Goal: Transaction & Acquisition: Obtain resource

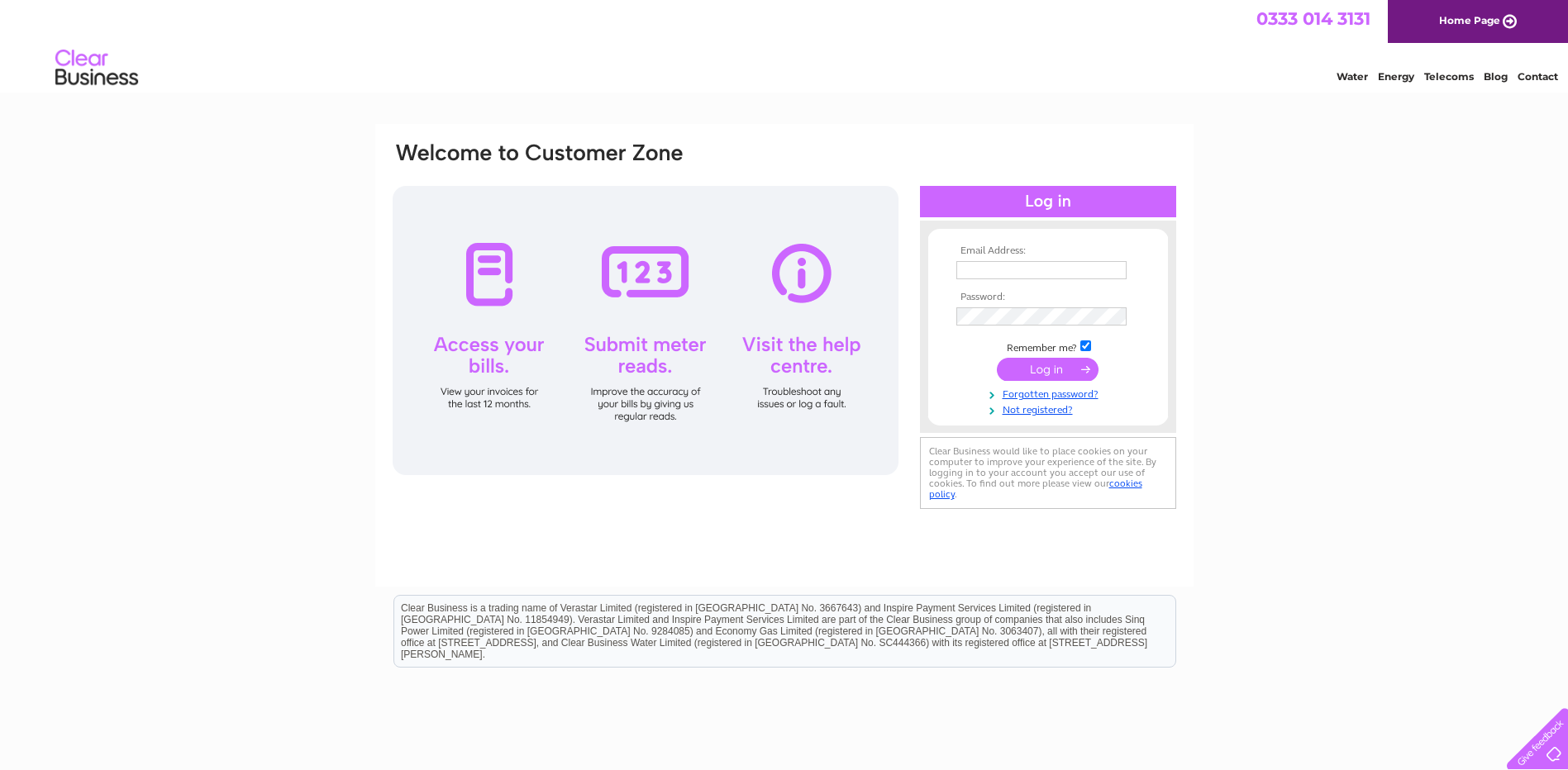
click at [1077, 273] on input "text" at bounding box center [1041, 270] width 170 height 18
type input "nerysandseren@gmail.com"
click at [997, 360] on input "submit" at bounding box center [1047, 372] width 101 height 24
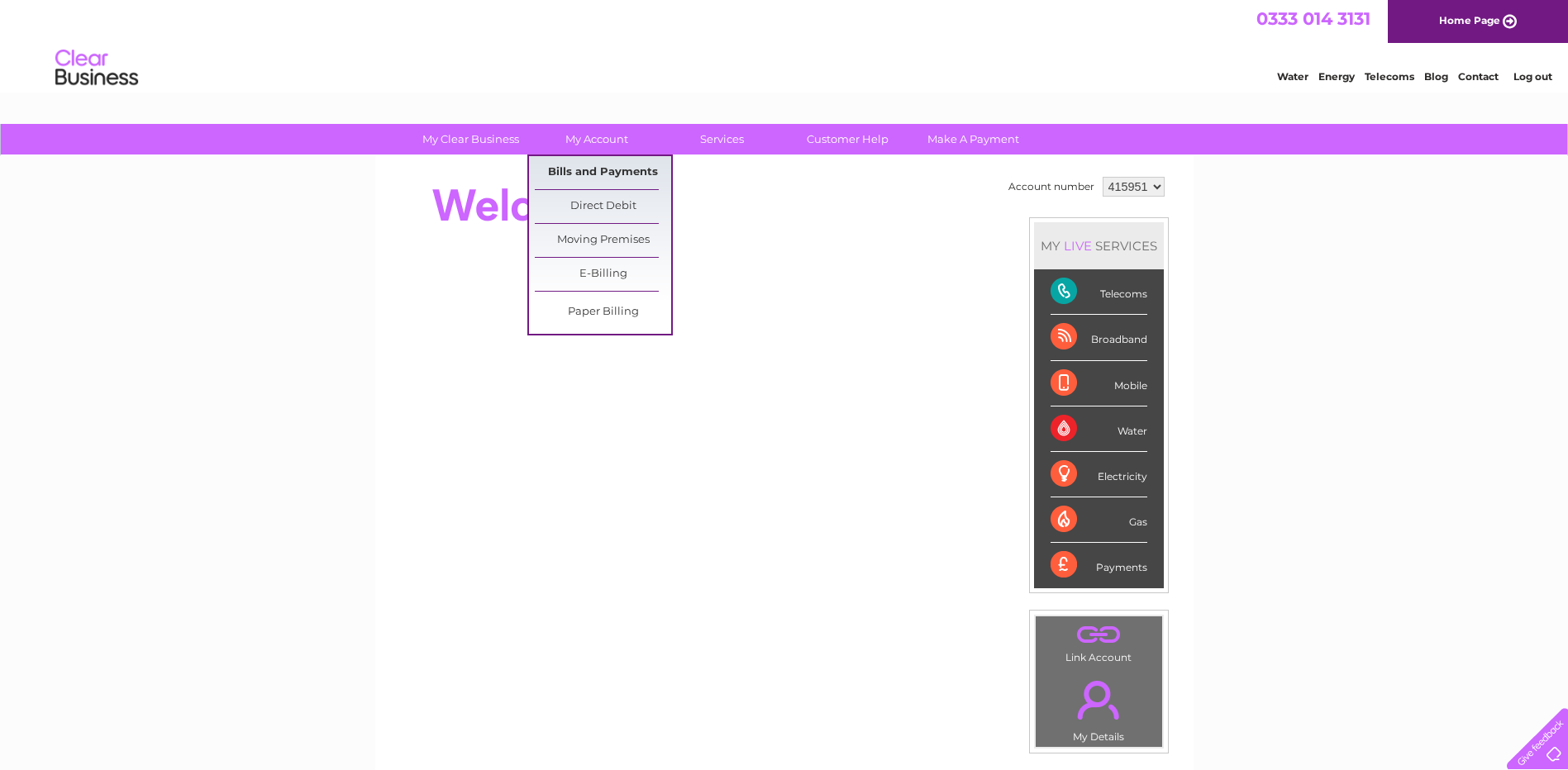
click at [600, 177] on link "Bills and Payments" at bounding box center [603, 173] width 137 height 33
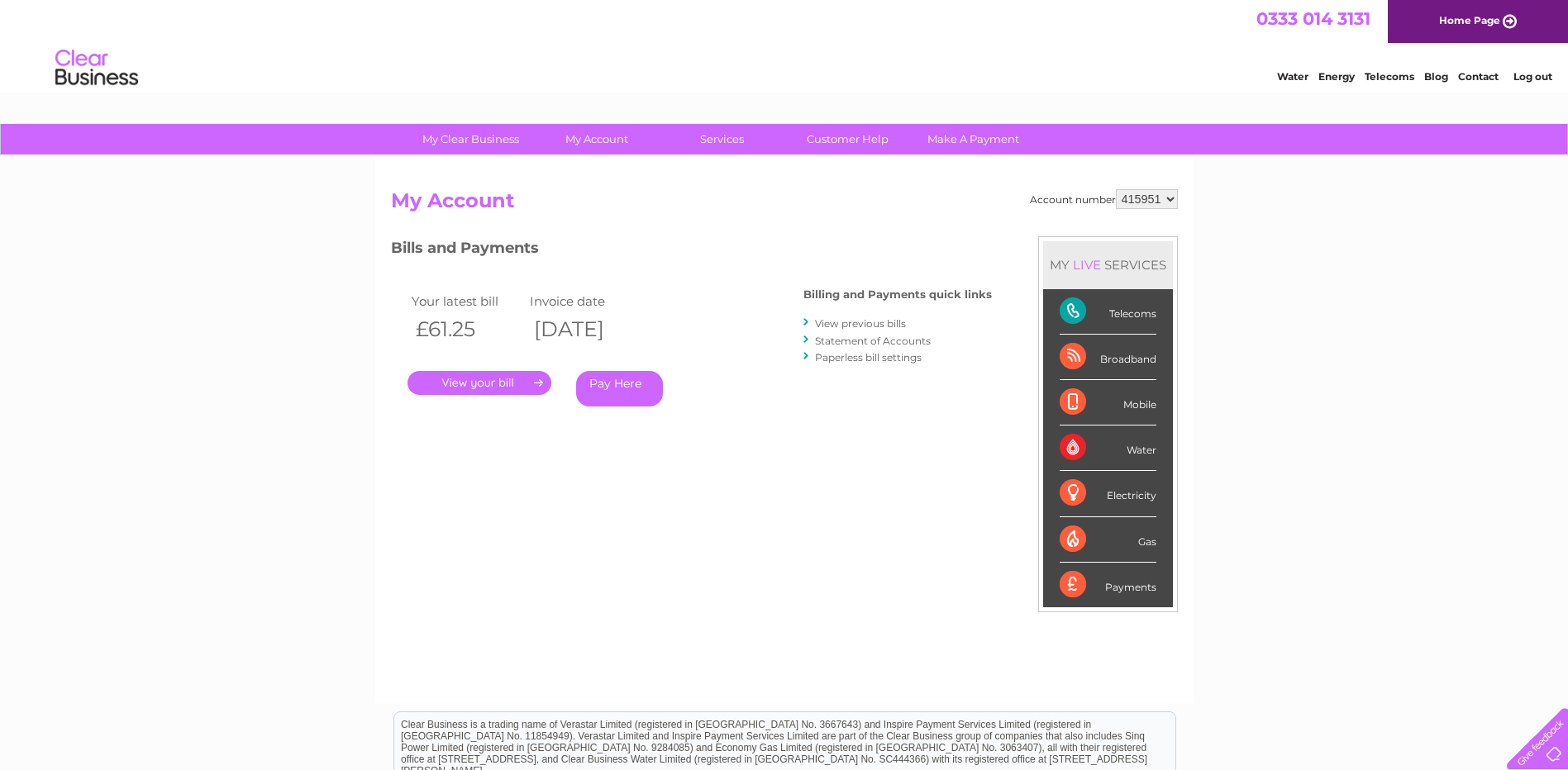
click at [471, 380] on link "." at bounding box center [479, 383] width 144 height 24
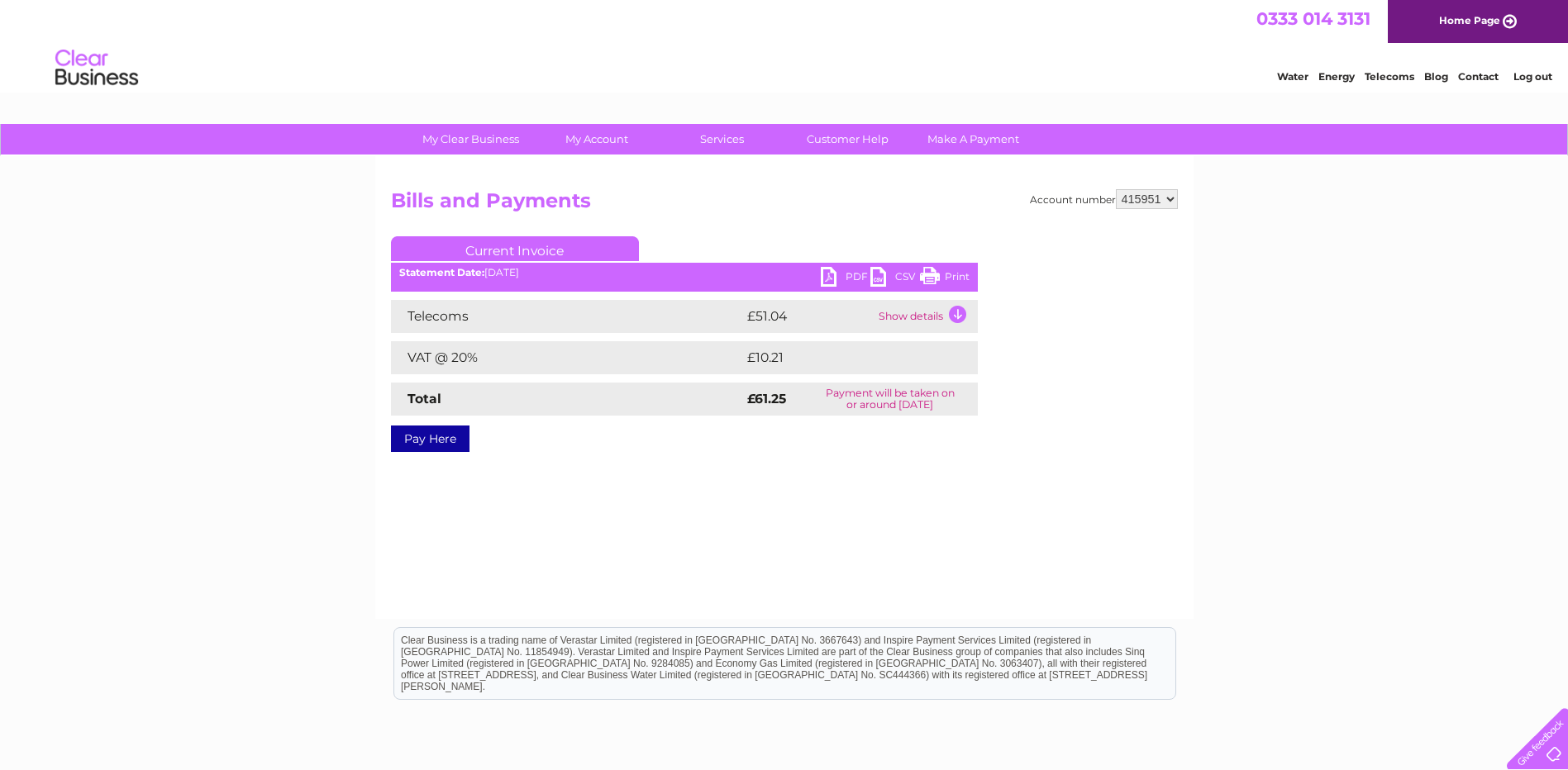
click at [852, 276] on link "PDF" at bounding box center [845, 279] width 49 height 24
click at [1473, 74] on link "Contact" at bounding box center [1478, 76] width 40 height 13
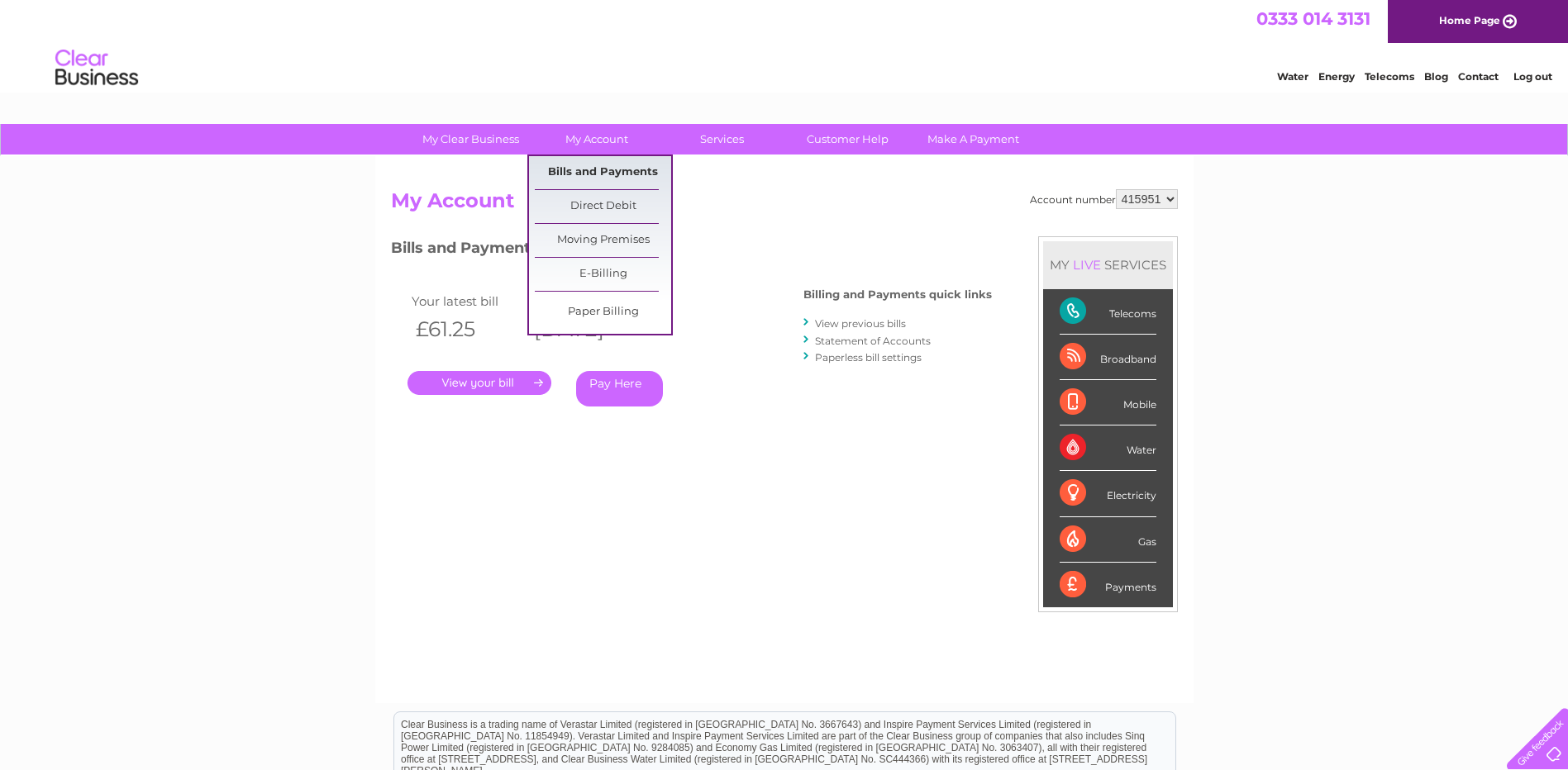
click at [591, 180] on link "Bills and Payments" at bounding box center [603, 173] width 137 height 33
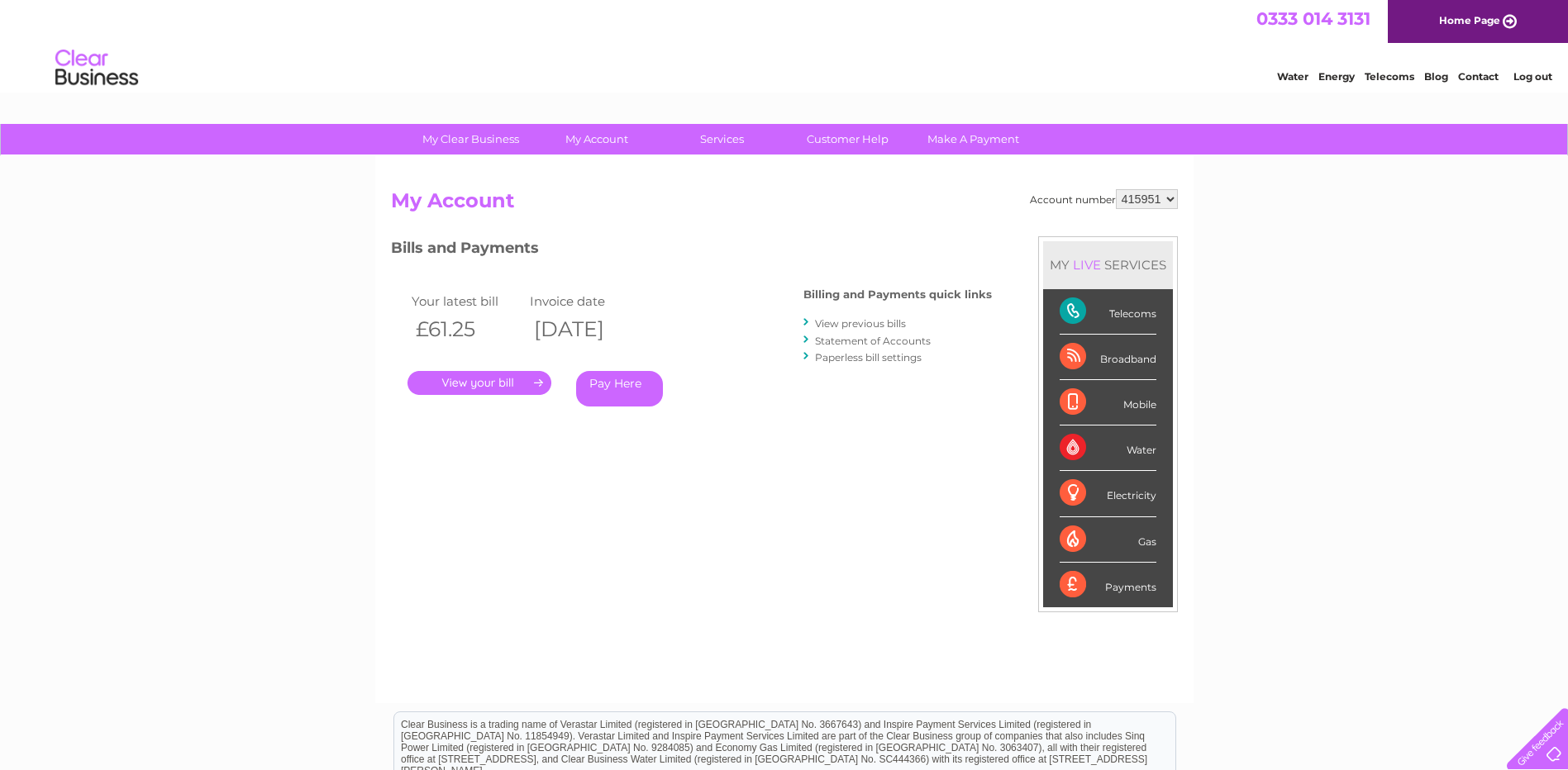
click at [491, 374] on link "." at bounding box center [479, 383] width 144 height 24
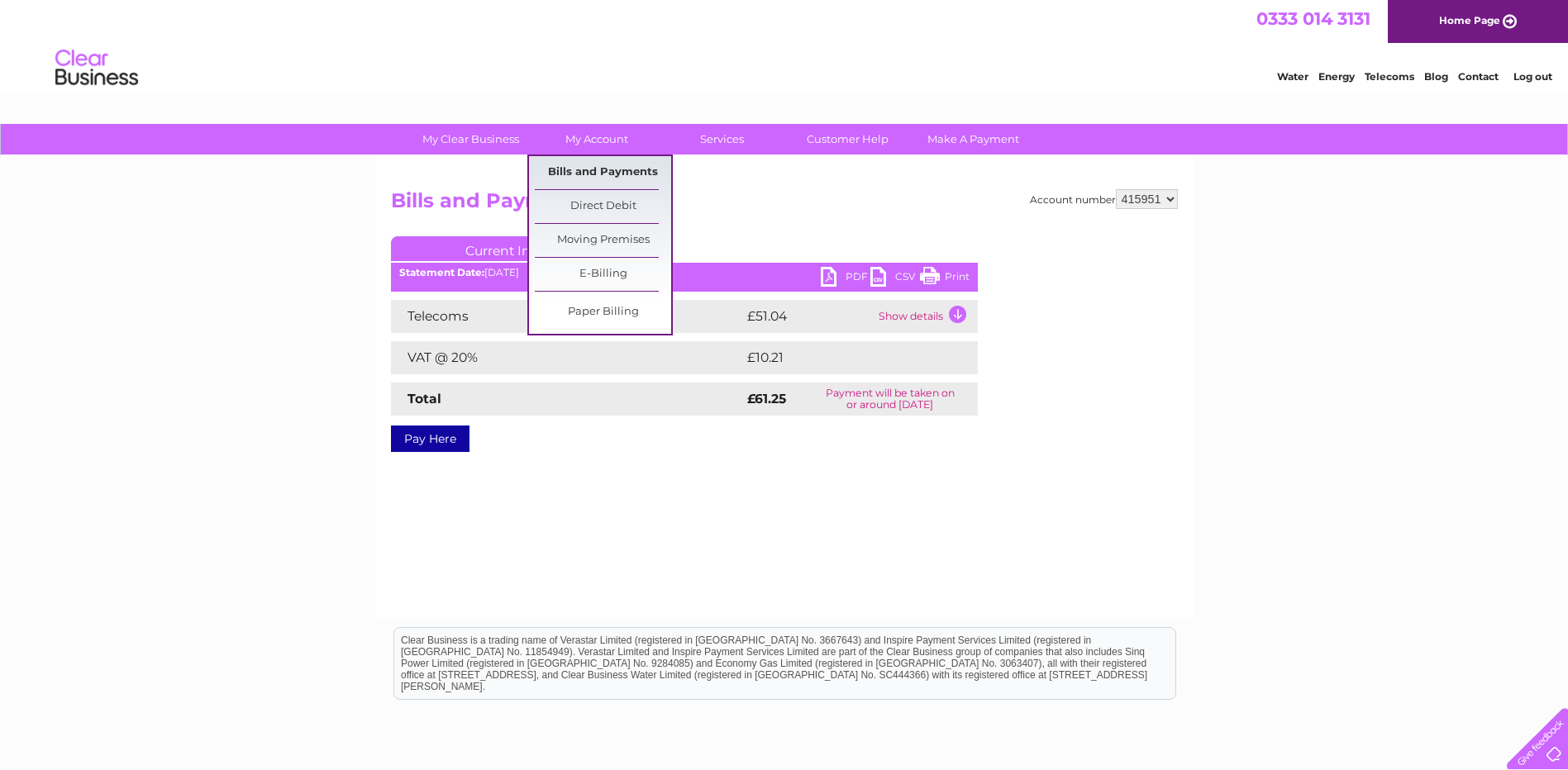
click at [596, 171] on link "Bills and Payments" at bounding box center [603, 173] width 137 height 33
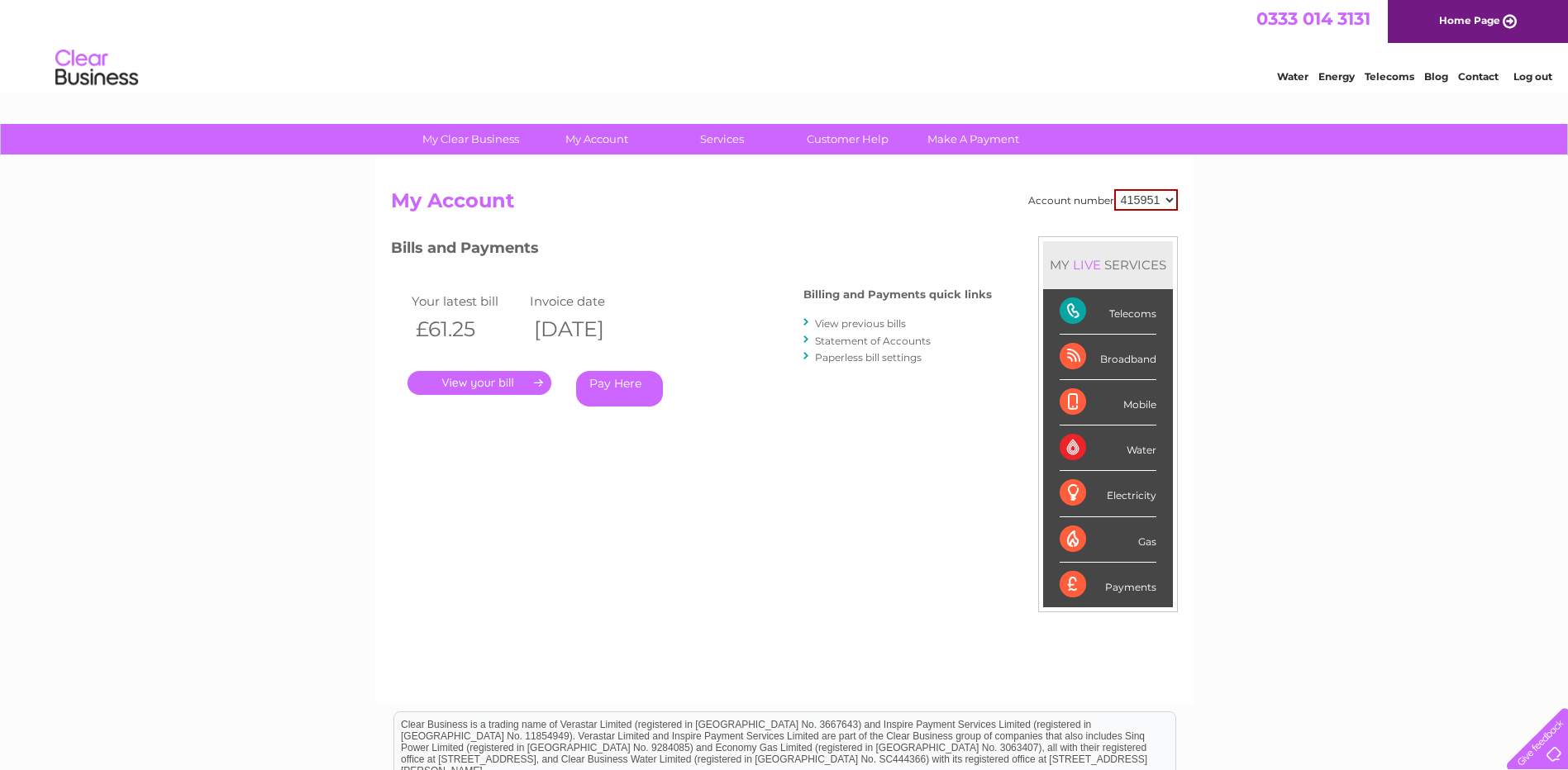
click at [855, 326] on link "View previous bills" at bounding box center [860, 324] width 90 height 13
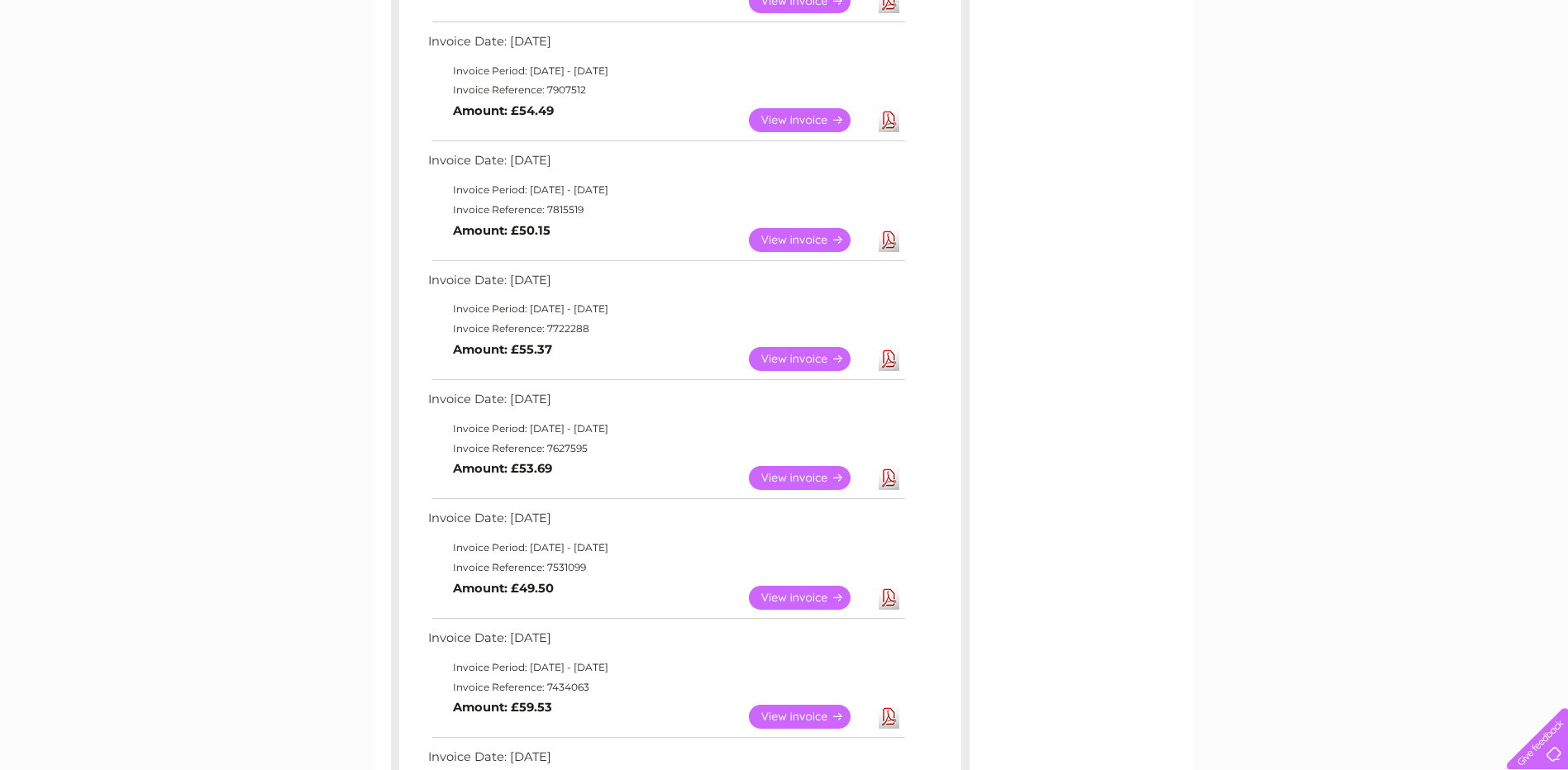
scroll to position [413, 0]
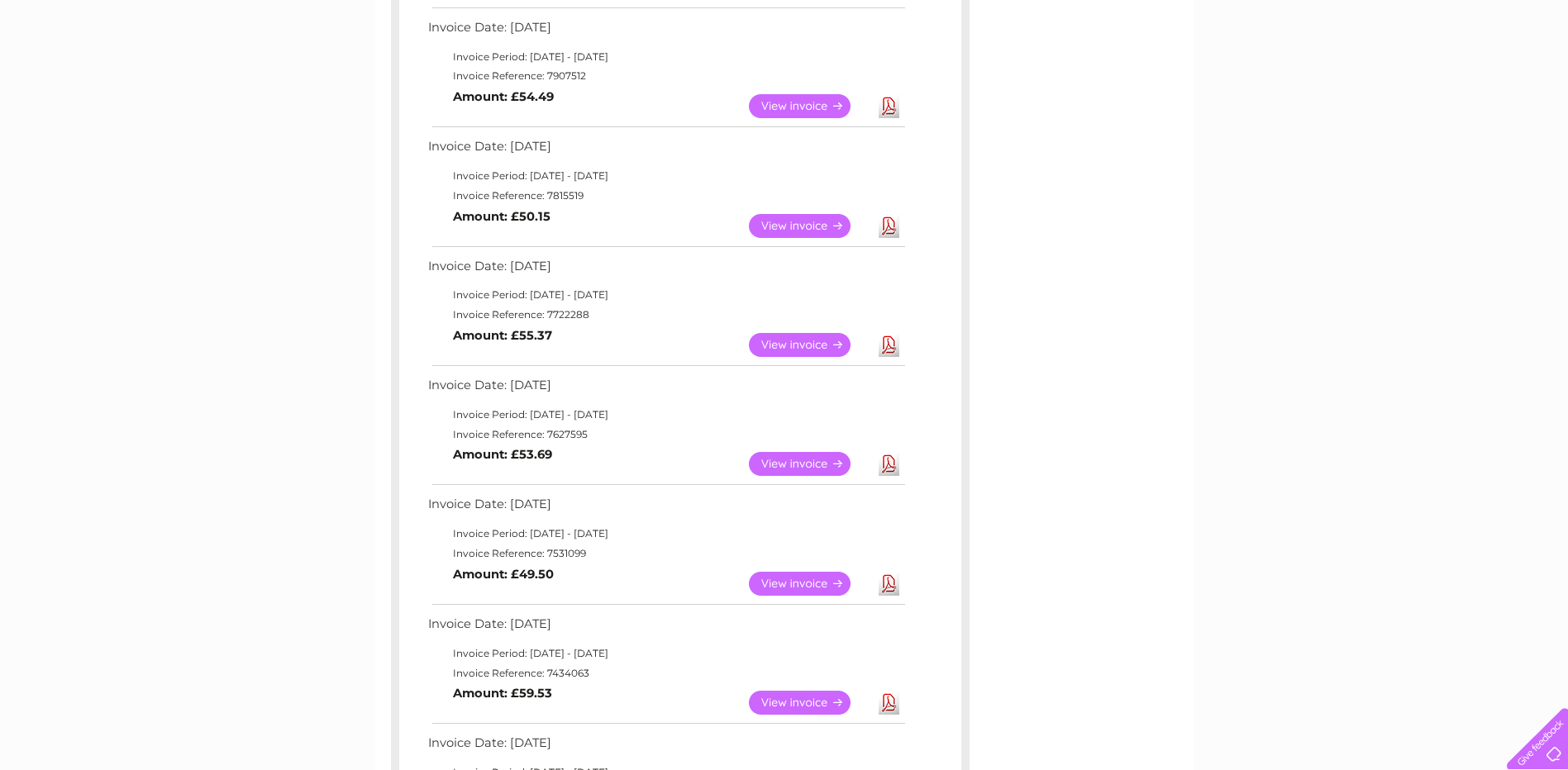
click at [812, 461] on link "View" at bounding box center [810, 464] width 122 height 24
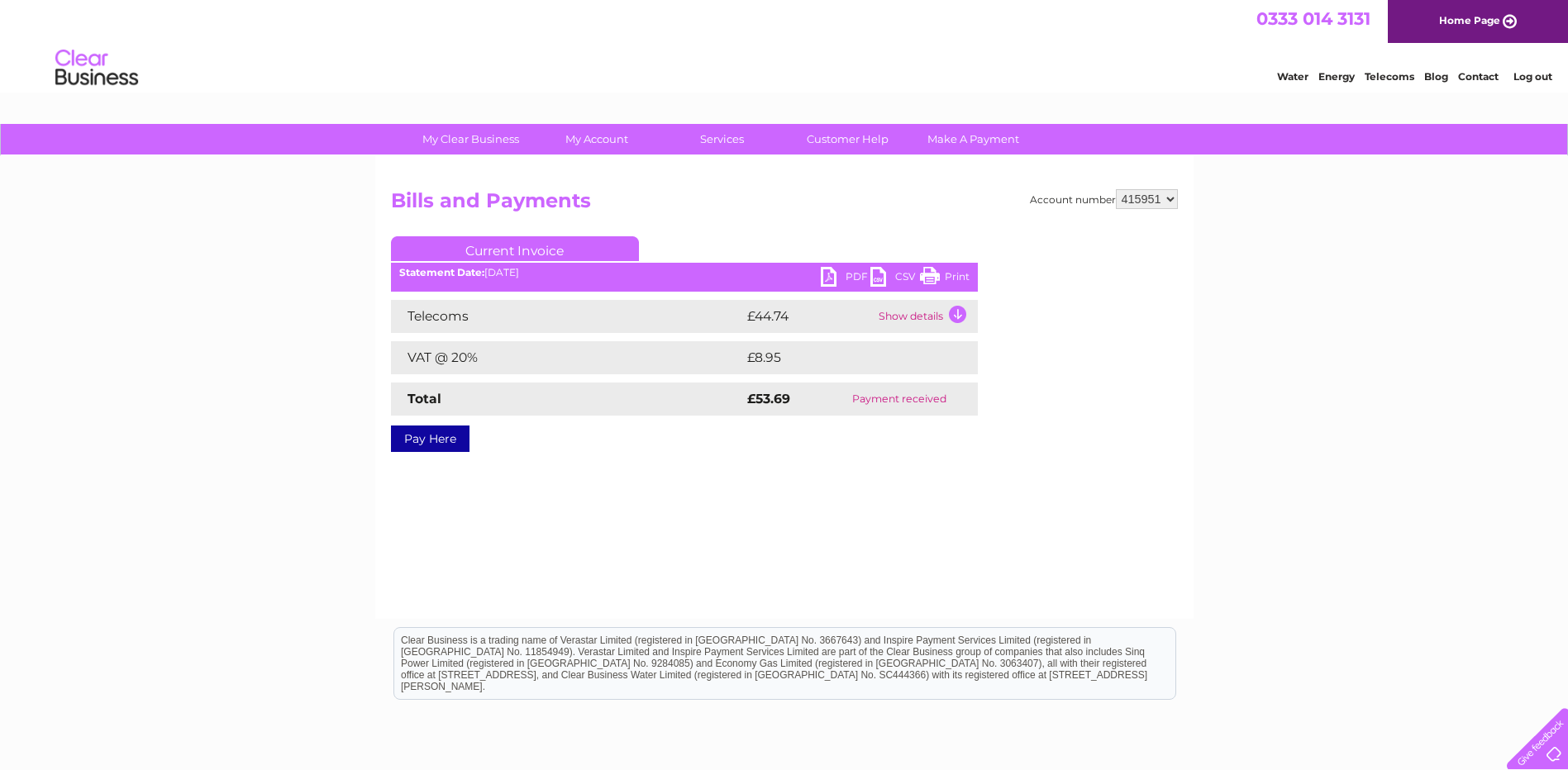
click at [904, 312] on td "Show details" at bounding box center [925, 317] width 103 height 33
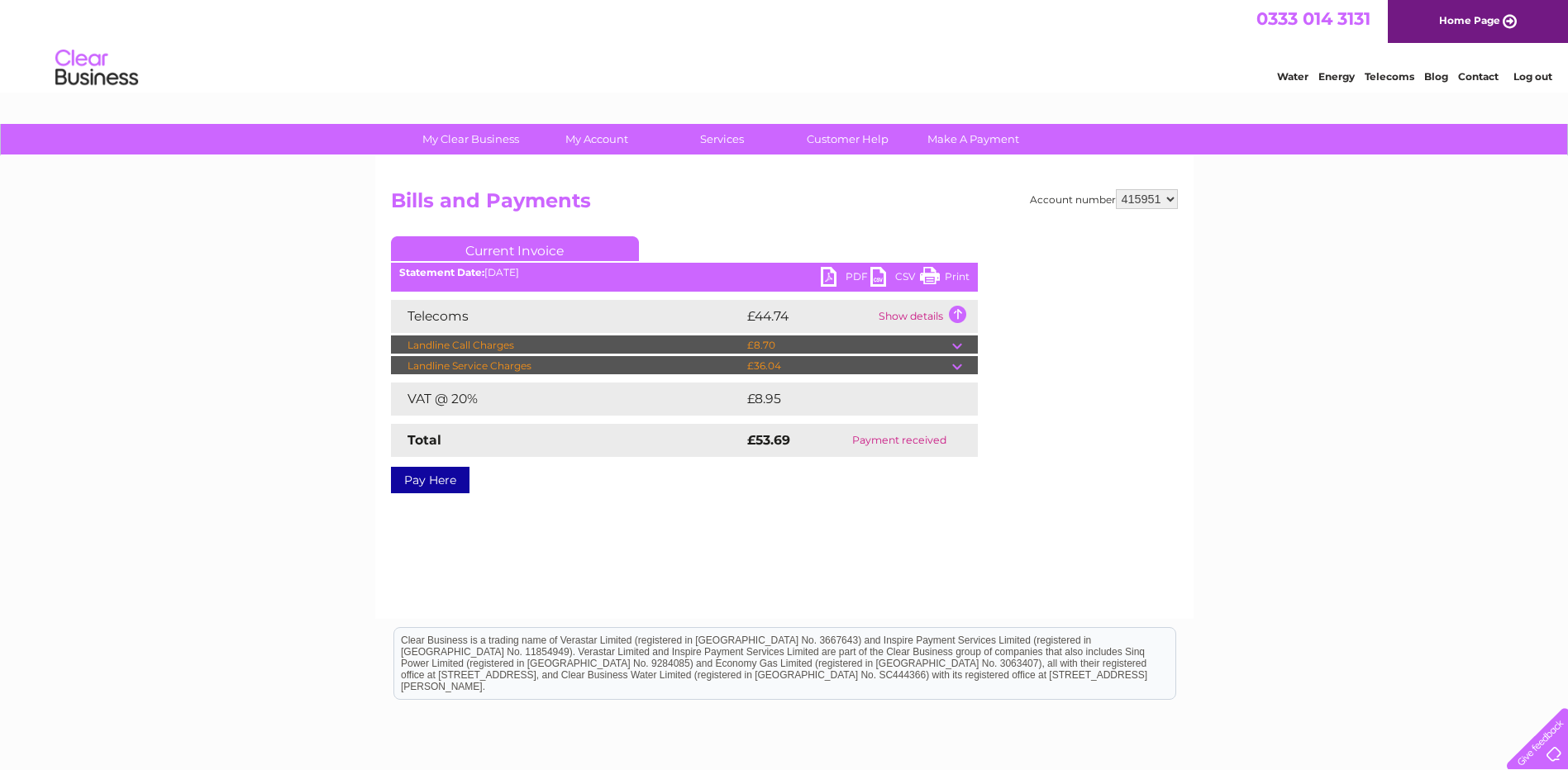
click at [842, 273] on link "PDF" at bounding box center [845, 279] width 49 height 24
